Goal: Task Accomplishment & Management: Manage account settings

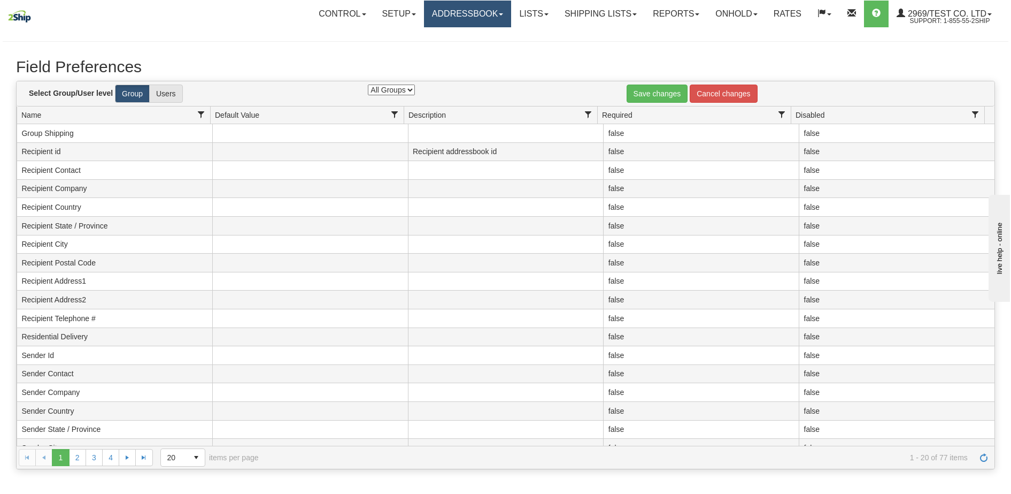
click at [438, 18] on link "Addressbook" at bounding box center [468, 14] width 88 height 27
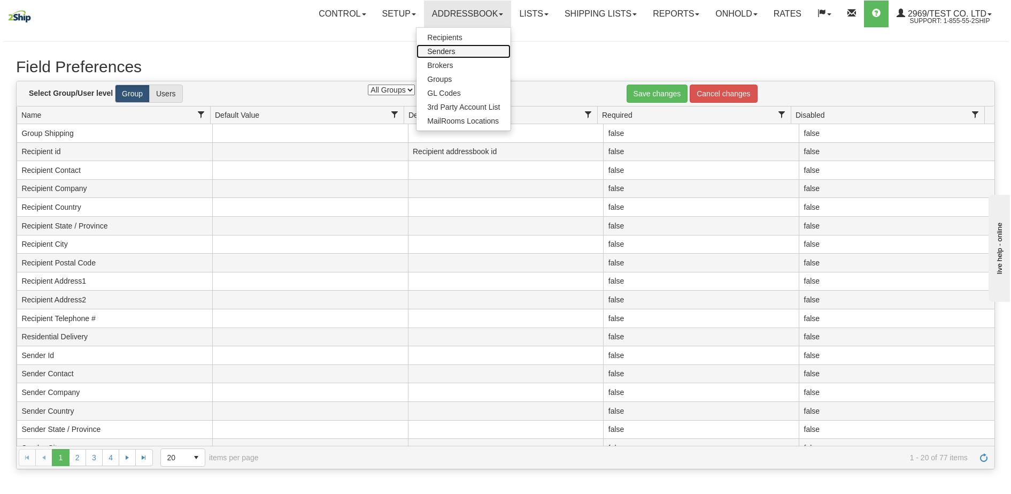
click at [427, 52] on span "Senders" at bounding box center [441, 51] width 28 height 9
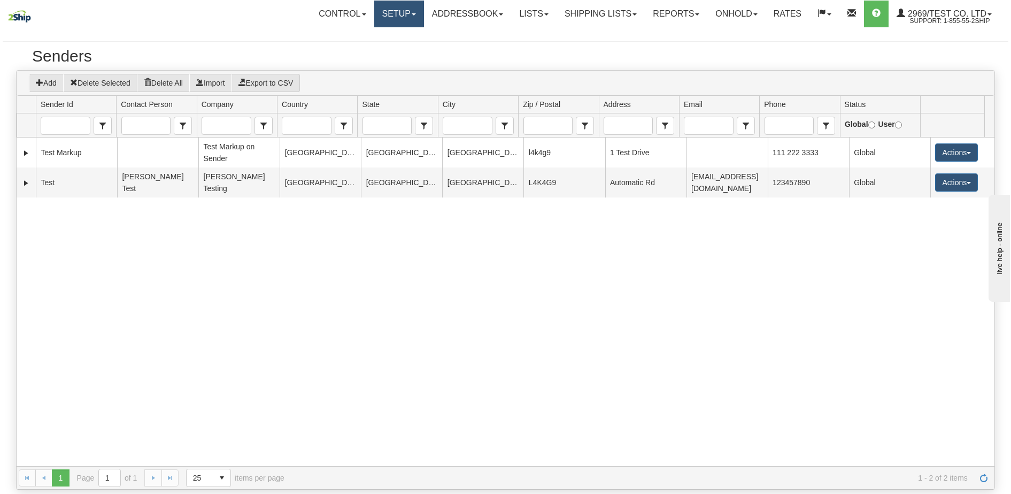
click at [382, 18] on link "Setup" at bounding box center [399, 14] width 50 height 27
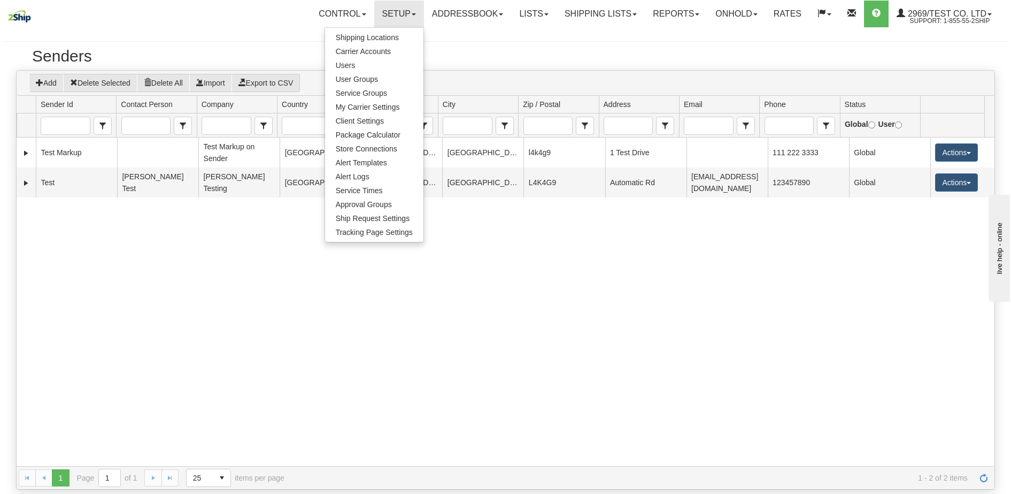
click at [526, 244] on div "176431 Test Markup Test Markup on Sender CANADA ONTARIO Concord l4k4g9 1 Test D…" at bounding box center [506, 301] width 978 height 328
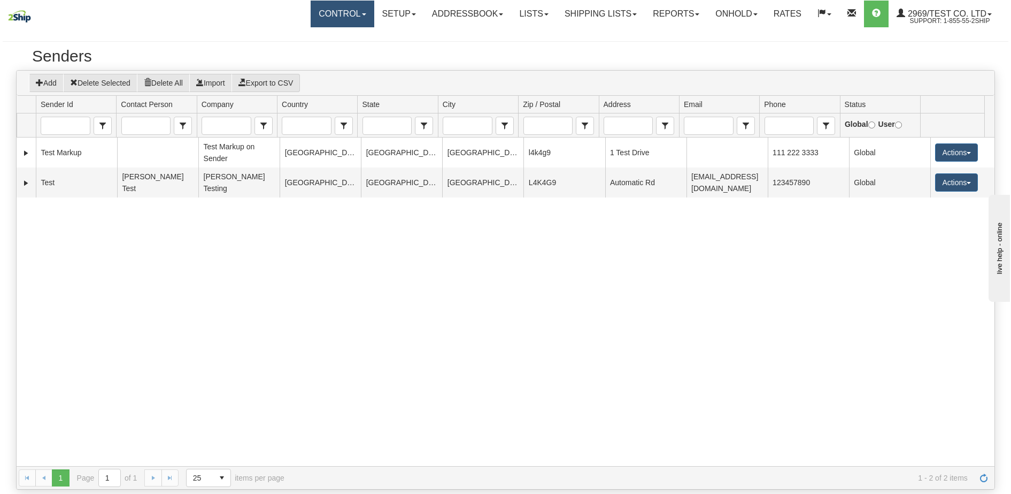
drag, startPoint x: 325, startPoint y: 17, endPoint x: 321, endPoint y: 22, distance: 6.8
click at [325, 17] on link "Control" at bounding box center [342, 14] width 63 height 27
click at [295, 62] on span "Fields Preferences" at bounding box center [309, 65] width 63 height 9
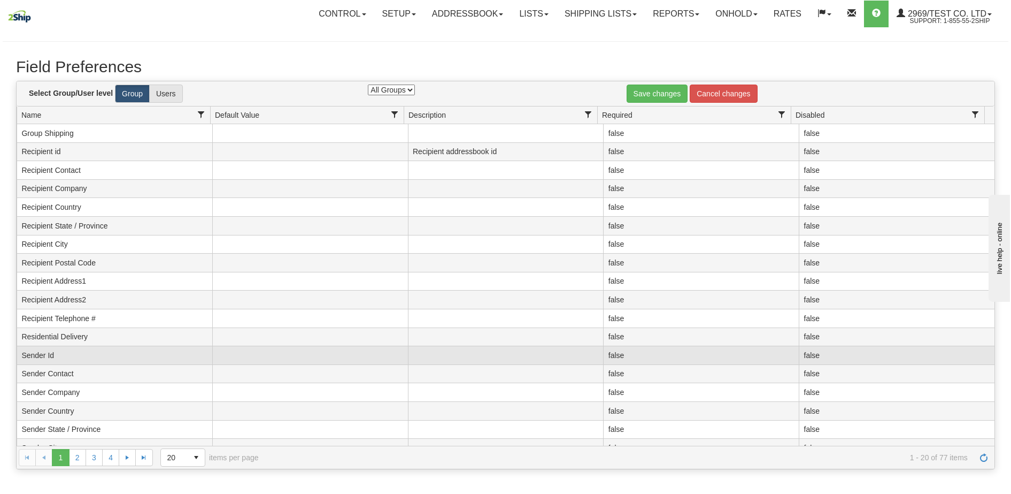
drag, startPoint x: 219, startPoint y: 365, endPoint x: 229, endPoint y: 363, distance: 9.8
click at [220, 365] on td at bounding box center [310, 374] width 196 height 19
click at [234, 358] on td at bounding box center [310, 355] width 196 height 19
type input "Default"
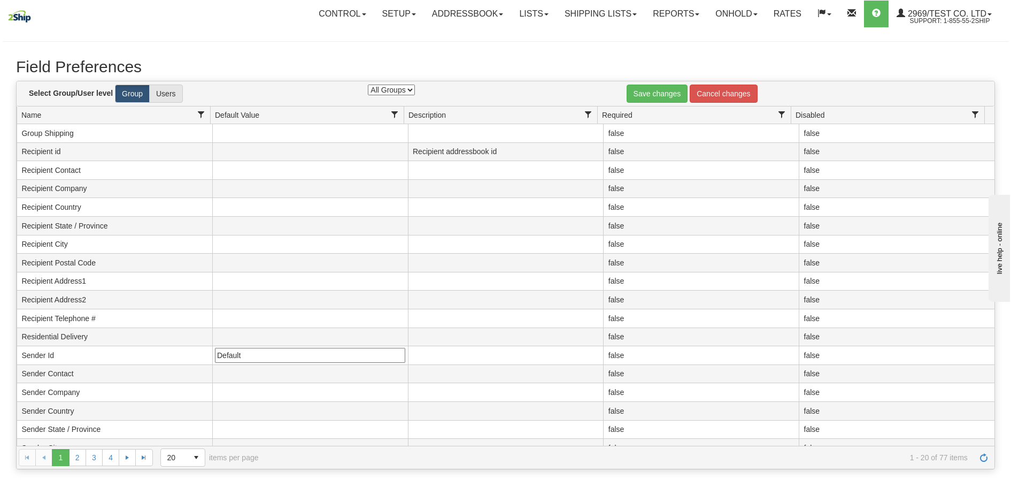
click at [407, 92] on select "All Groups" at bounding box center [391, 90] width 47 height 11
click at [162, 89] on label "Users" at bounding box center [166, 94] width 34 height 18
radio input "true"
click at [132, 94] on label "Group" at bounding box center [132, 94] width 35 height 18
radio input "true"
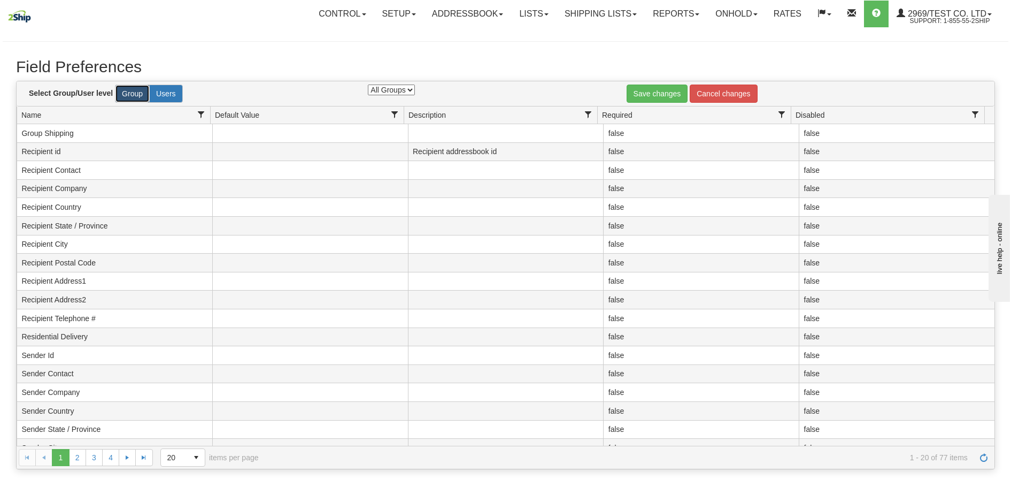
click at [174, 89] on label "Users" at bounding box center [166, 94] width 34 height 18
radio input "true"
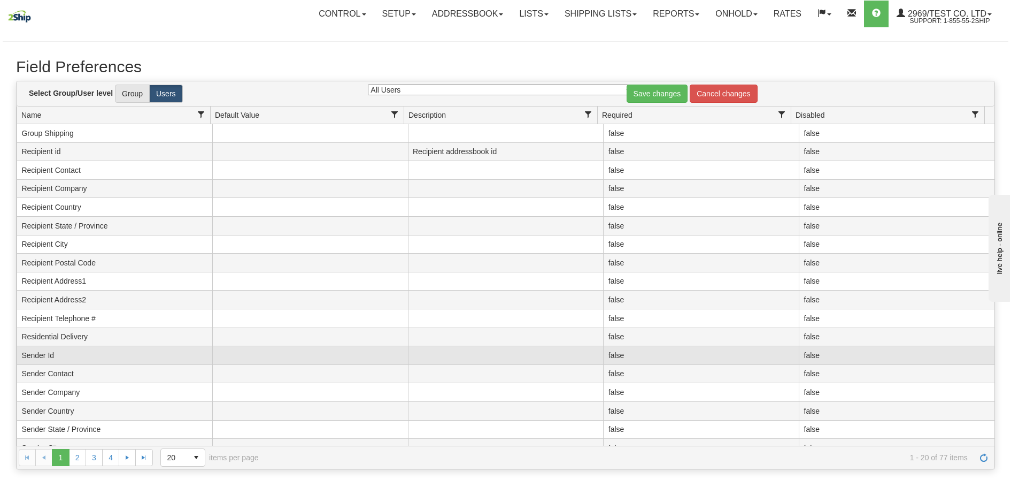
click at [271, 359] on td at bounding box center [310, 355] width 196 height 19
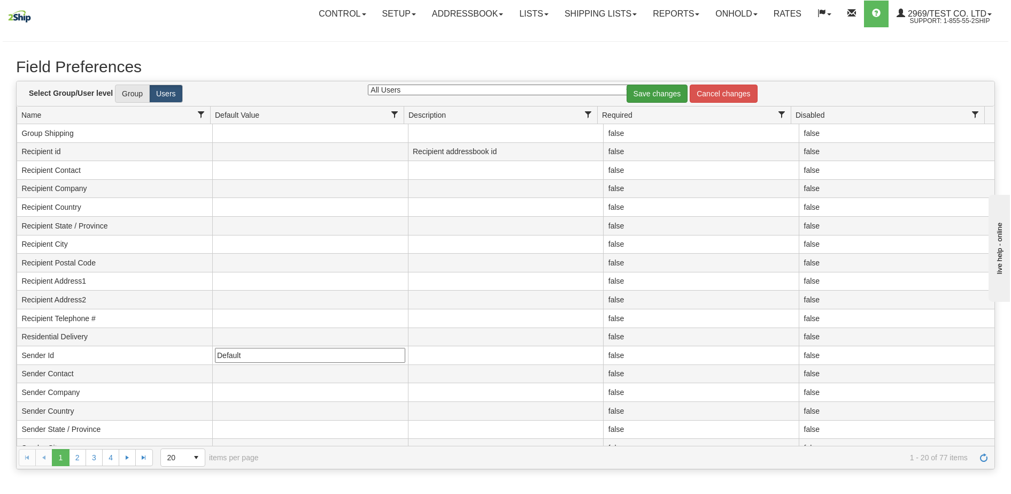
type input "Default"
click at [662, 92] on link "Save changes" at bounding box center [658, 94] width 62 height 18
drag, startPoint x: 374, startPoint y: 12, endPoint x: 383, endPoint y: 36, distance: 26.2
click at [374, 12] on link "Setup" at bounding box center [399, 14] width 50 height 27
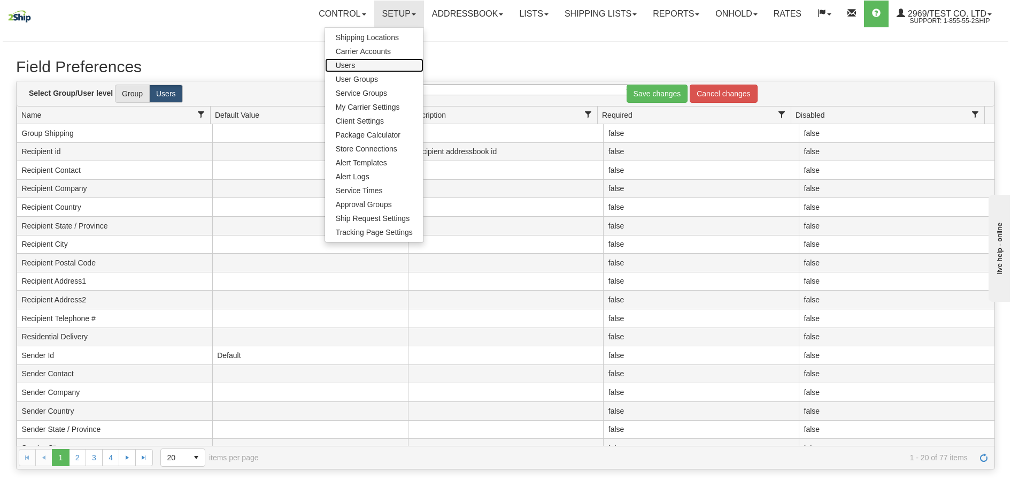
click at [341, 65] on span "Users" at bounding box center [346, 65] width 20 height 9
